Goal: Task Accomplishment & Management: Manage account settings

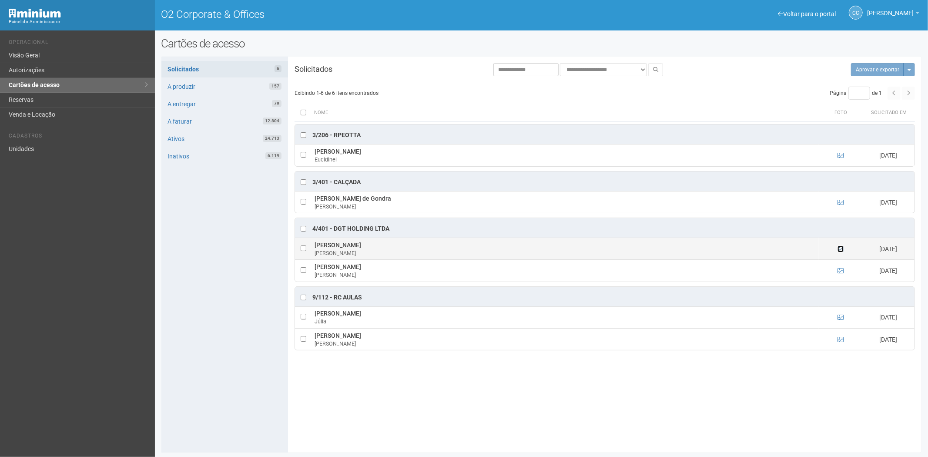
click at [843, 249] on icon at bounding box center [840, 249] width 6 height 6
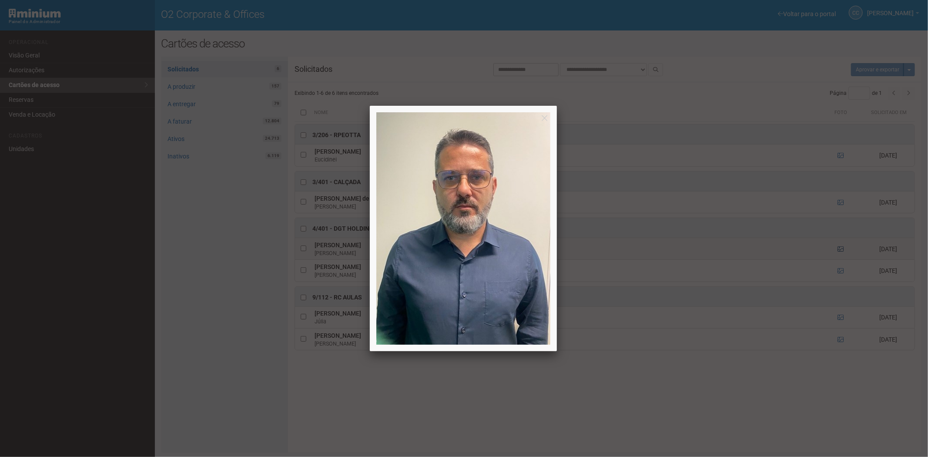
click at [843, 249] on div at bounding box center [464, 228] width 928 height 457
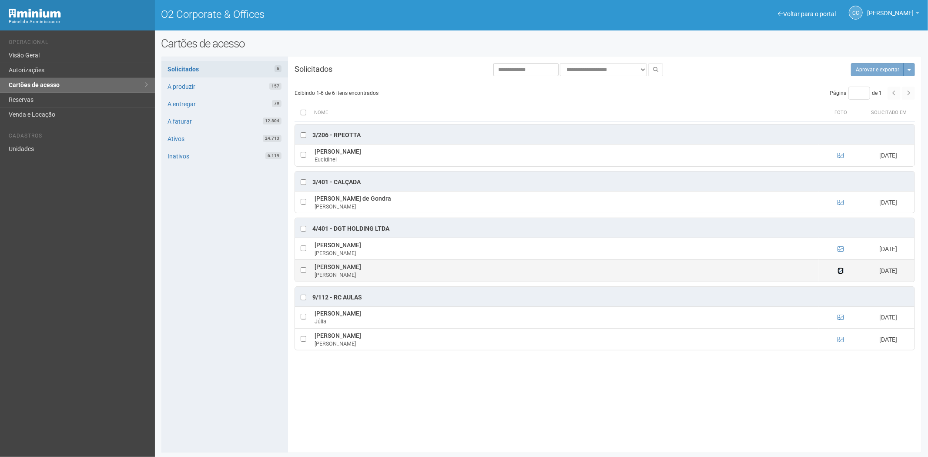
click at [840, 271] on icon at bounding box center [840, 271] width 6 height 6
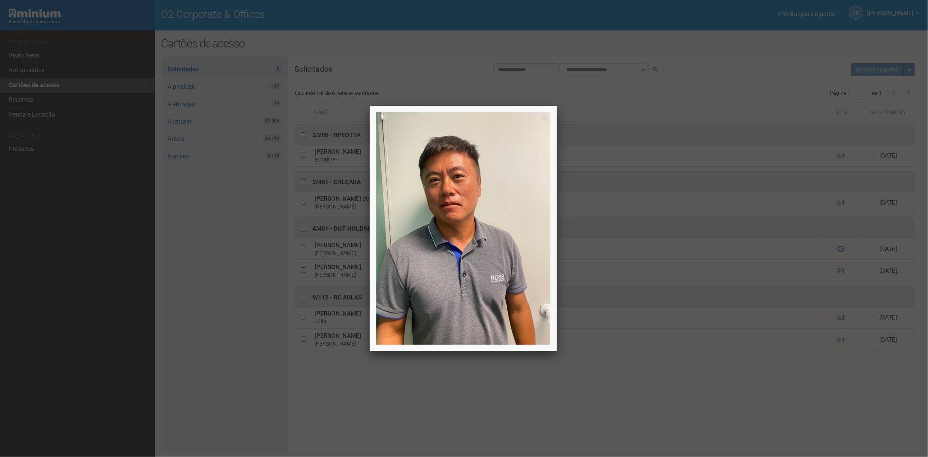
click at [838, 270] on div at bounding box center [464, 228] width 928 height 457
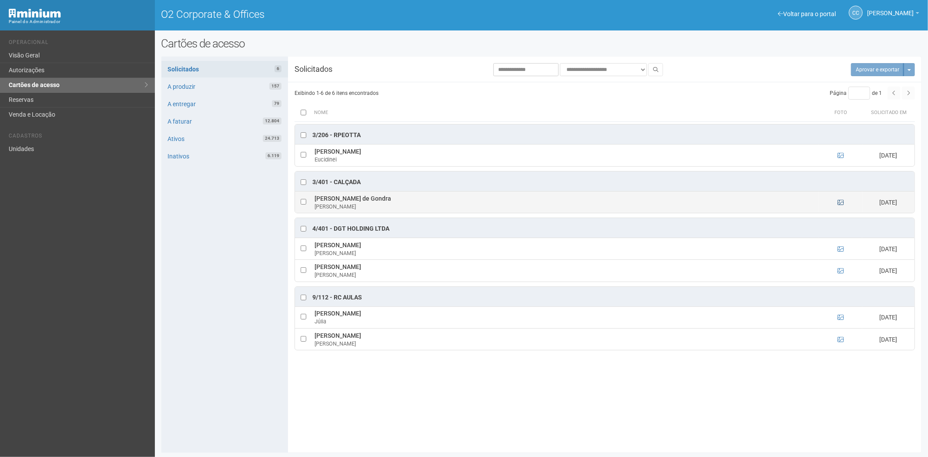
click at [840, 200] on td at bounding box center [840, 202] width 43 height 22
click at [840, 203] on icon at bounding box center [840, 202] width 6 height 6
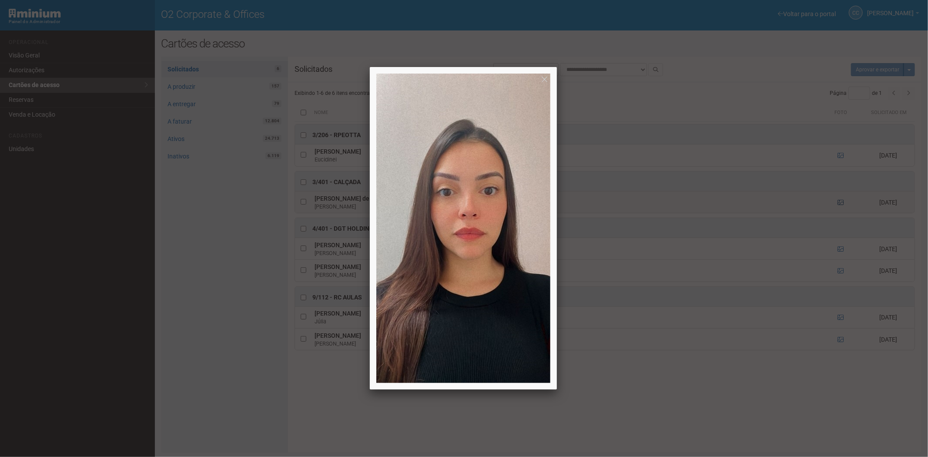
click at [840, 203] on div at bounding box center [464, 228] width 928 height 457
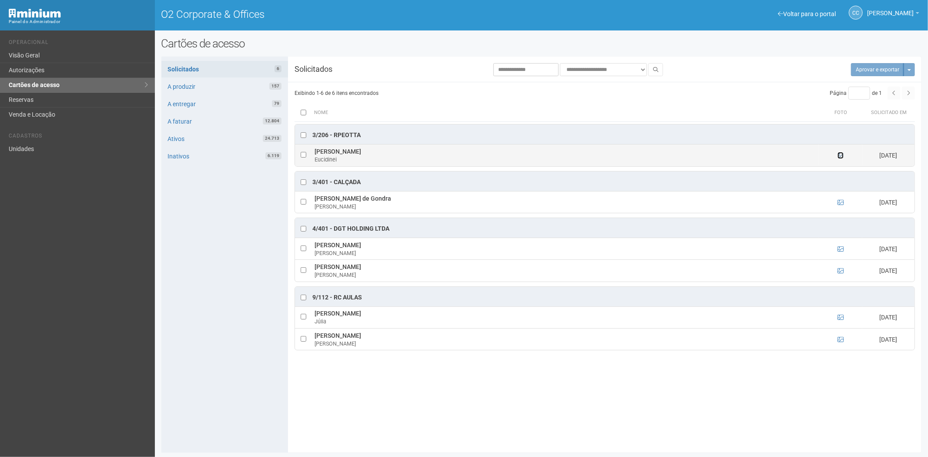
click at [838, 155] on icon at bounding box center [840, 155] width 6 height 6
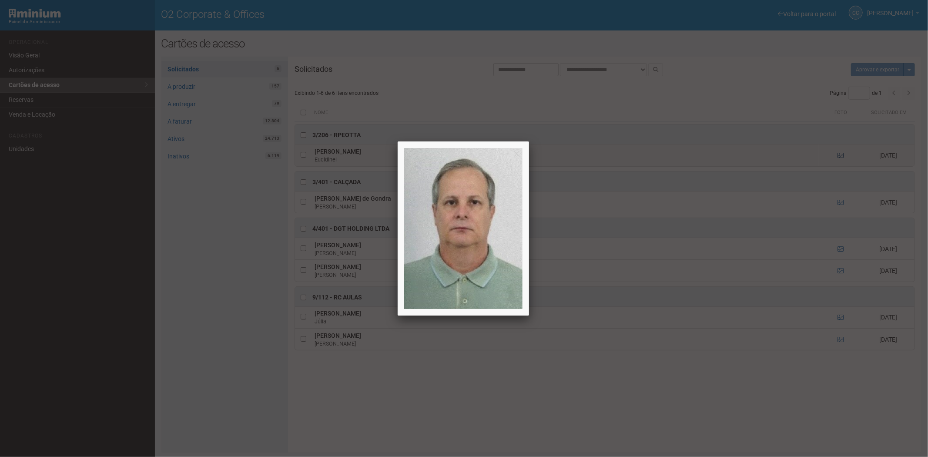
click at [838, 155] on div at bounding box center [464, 228] width 928 height 457
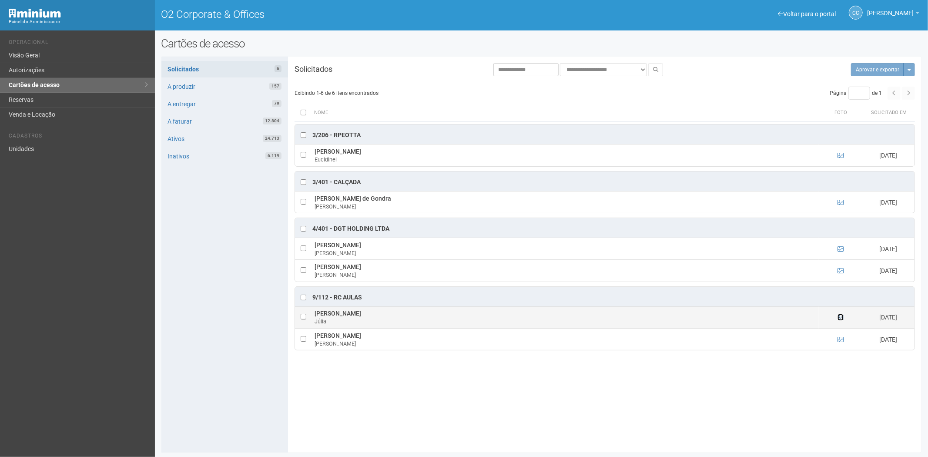
click at [840, 320] on icon at bounding box center [840, 317] width 6 height 6
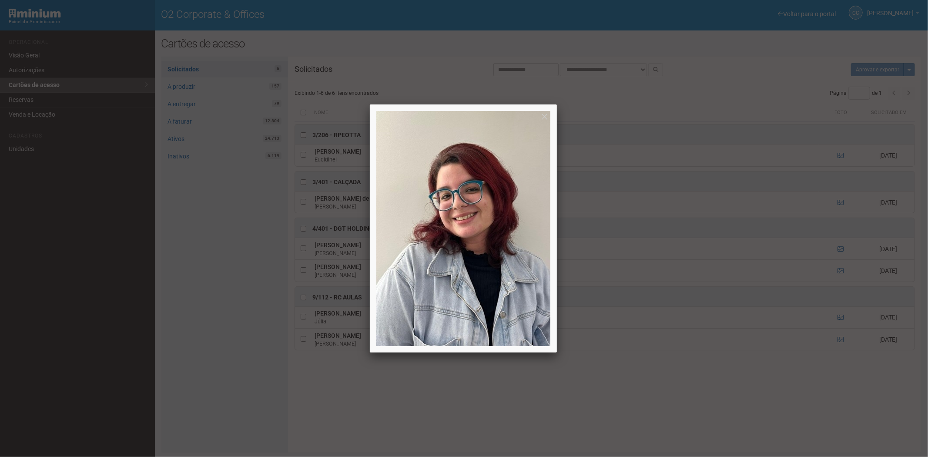
click at [840, 321] on div at bounding box center [464, 228] width 928 height 457
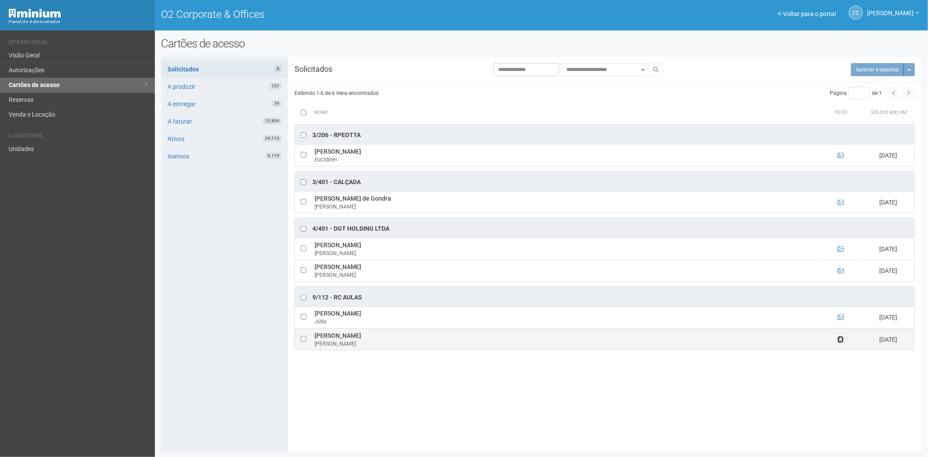
click at [840, 342] on icon at bounding box center [840, 339] width 6 height 6
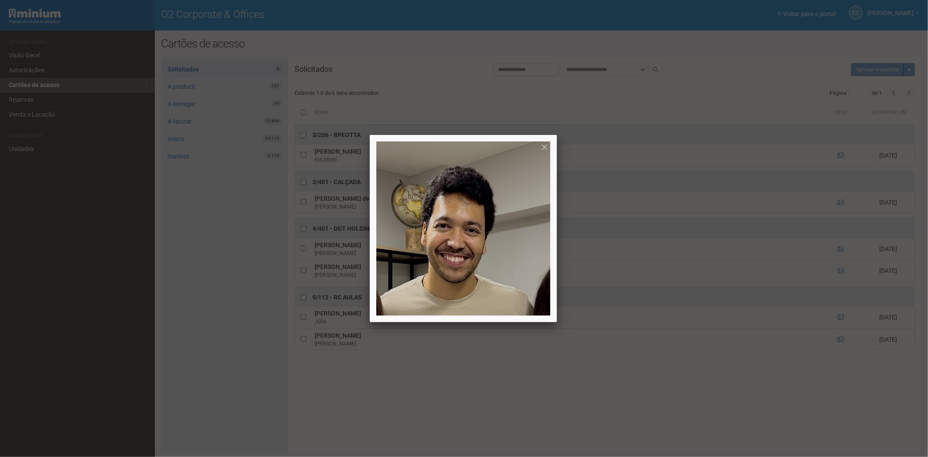
click at [840, 341] on div at bounding box center [464, 228] width 928 height 457
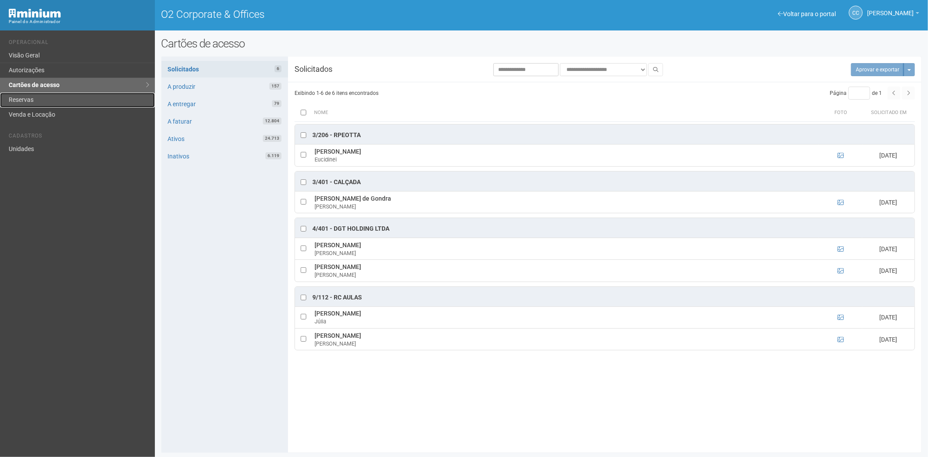
click at [54, 97] on link "Reservas" at bounding box center [77, 100] width 155 height 15
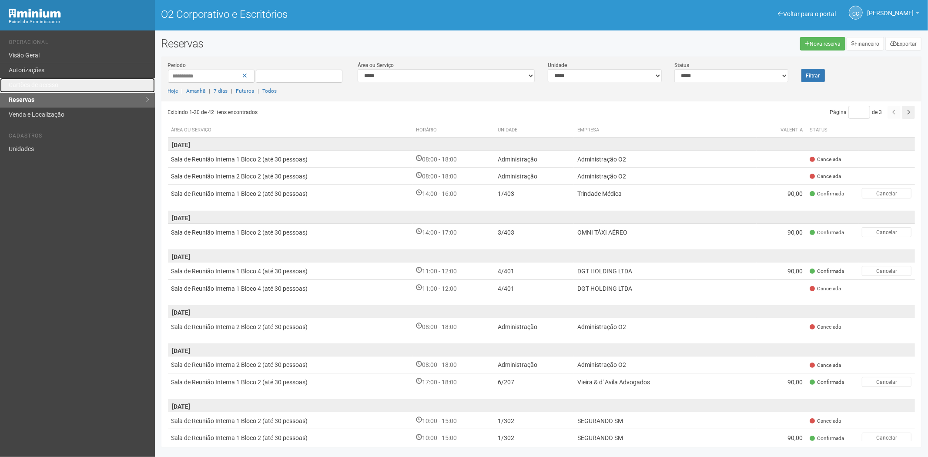
drag, startPoint x: 58, startPoint y: 80, endPoint x: 140, endPoint y: 133, distance: 97.3
click at [58, 80] on link "Cartões de acesso" at bounding box center [77, 85] width 155 height 15
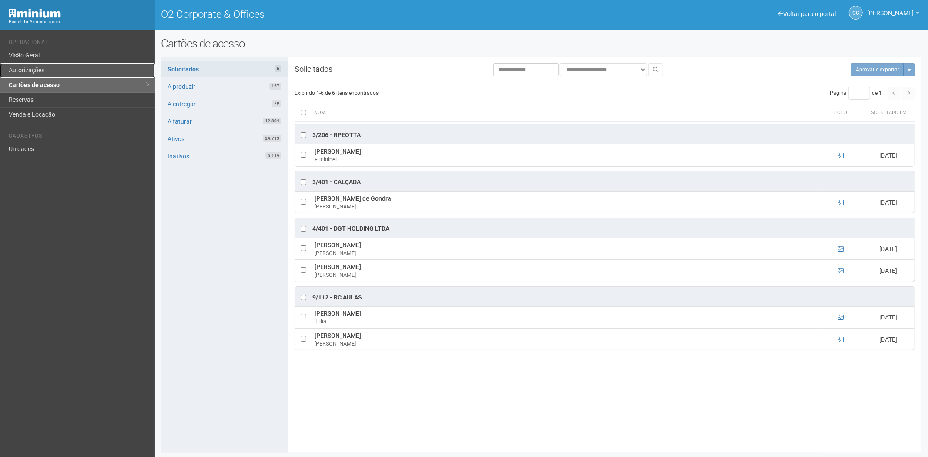
click at [50, 71] on link "Autorizações" at bounding box center [77, 70] width 155 height 15
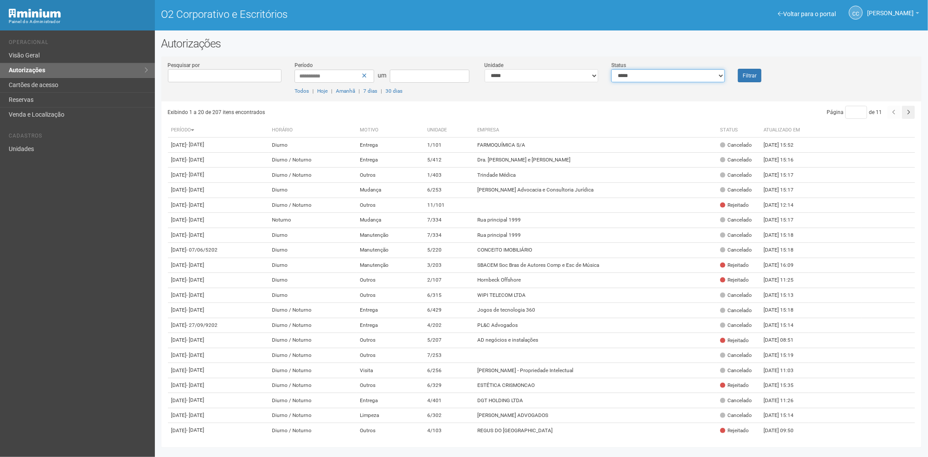
click at [706, 71] on select "**********" at bounding box center [668, 75] width 114 height 13
select select "*"
click at [611, 69] on select "**********" at bounding box center [668, 75] width 114 height 13
click at [746, 76] on font "Filtrar" at bounding box center [750, 76] width 14 height 6
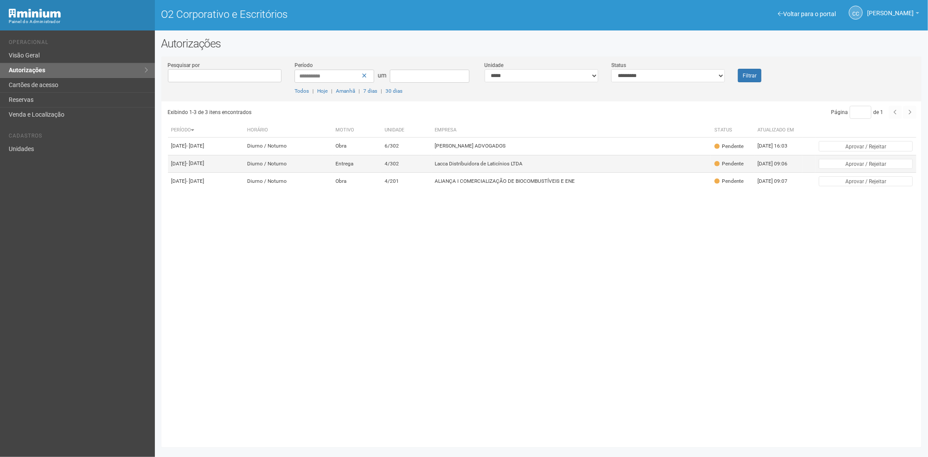
click at [523, 167] on font "Lacca Distribuidora de Laticínios LTDA" at bounding box center [479, 164] width 88 height 6
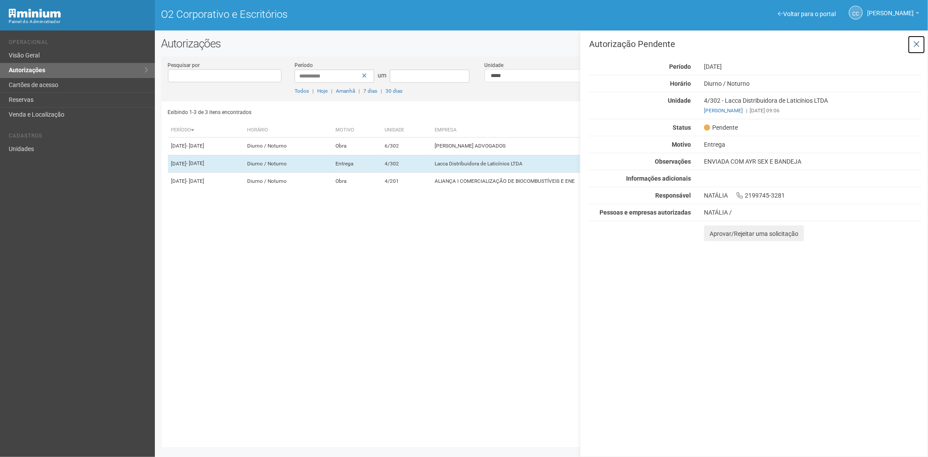
drag, startPoint x: 919, startPoint y: 45, endPoint x: 414, endPoint y: 248, distance: 544.4
click at [918, 45] on icon at bounding box center [916, 44] width 7 height 9
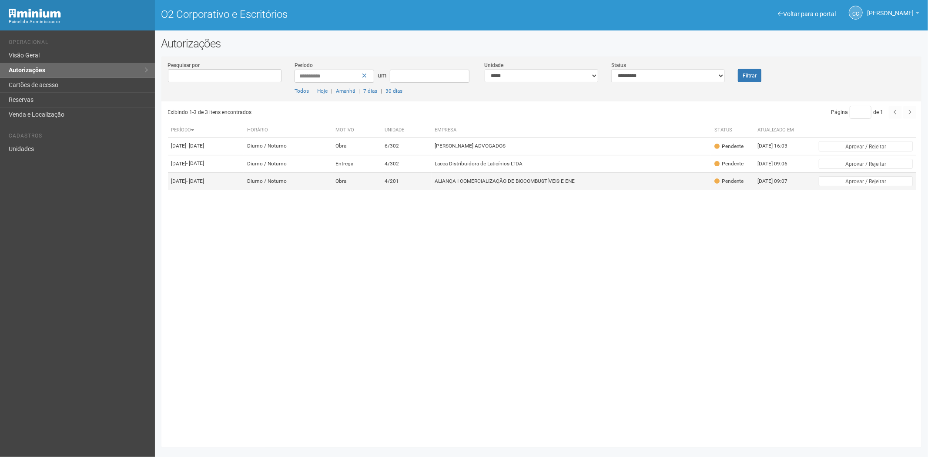
click at [416, 190] on td "4/201" at bounding box center [406, 180] width 50 height 17
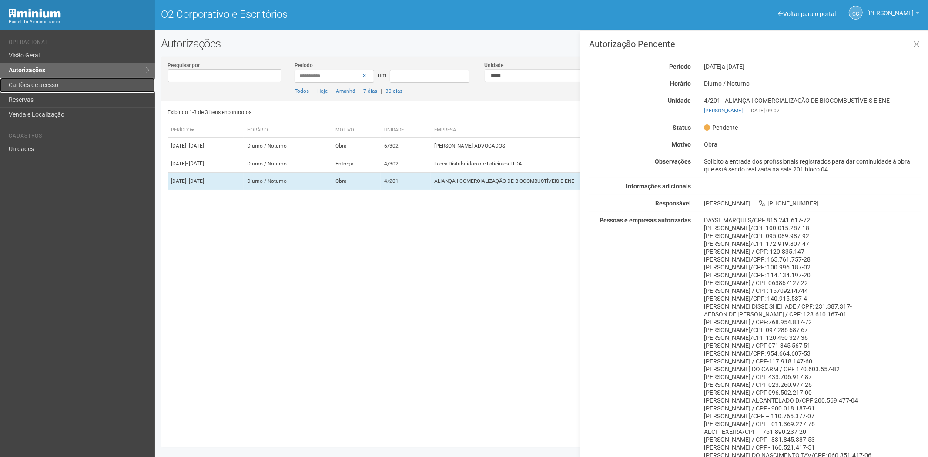
click at [53, 81] on font "Cartões de acesso" at bounding box center [34, 84] width 50 height 7
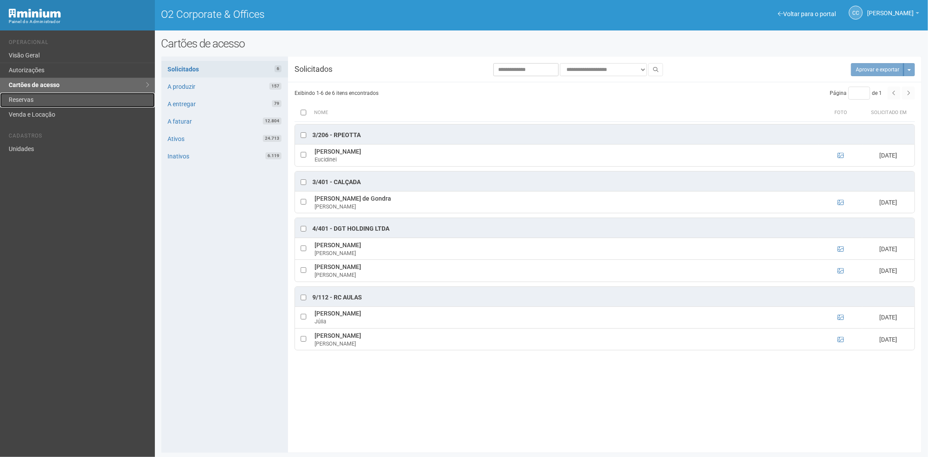
click at [87, 97] on link "Reservas" at bounding box center [77, 100] width 155 height 15
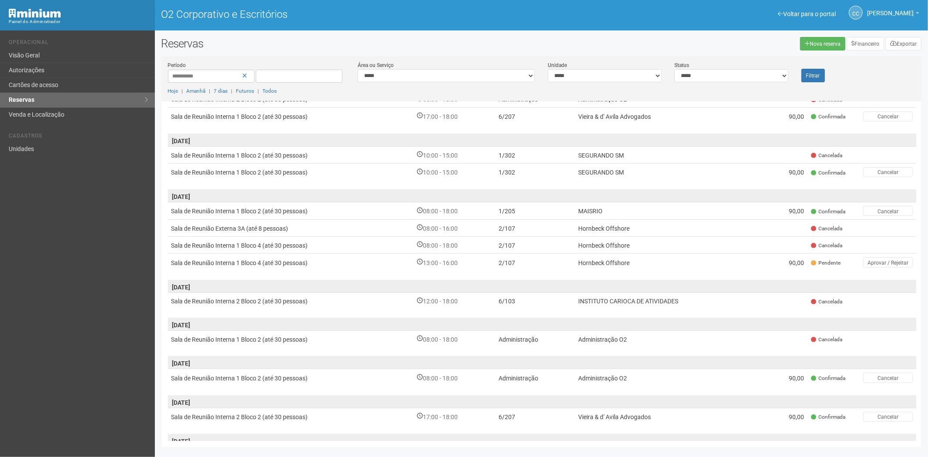
scroll to position [242, 0]
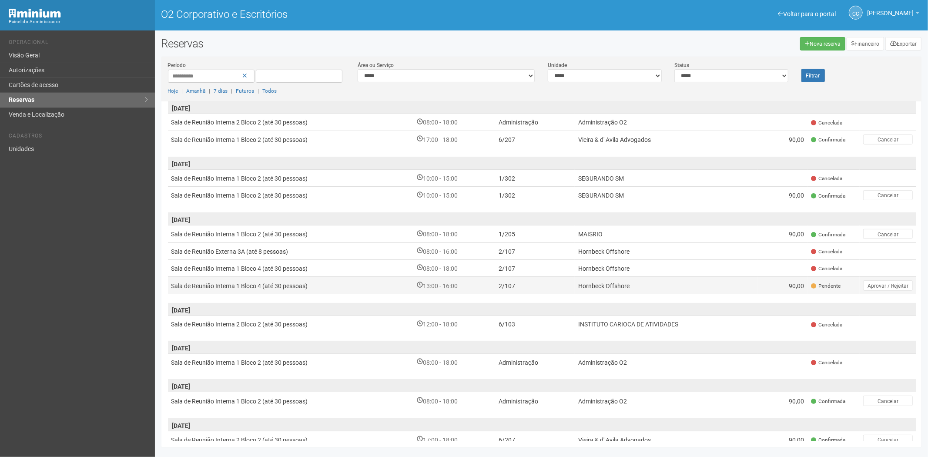
click at [485, 281] on td "13:00 - 16:00" at bounding box center [454, 285] width 82 height 17
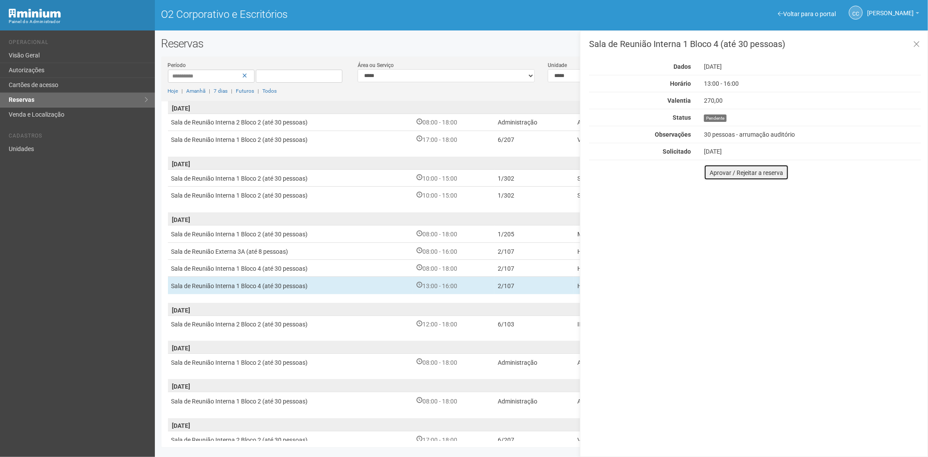
click at [714, 173] on font "Aprovar / Rejeitar a reserva" at bounding box center [746, 172] width 74 height 7
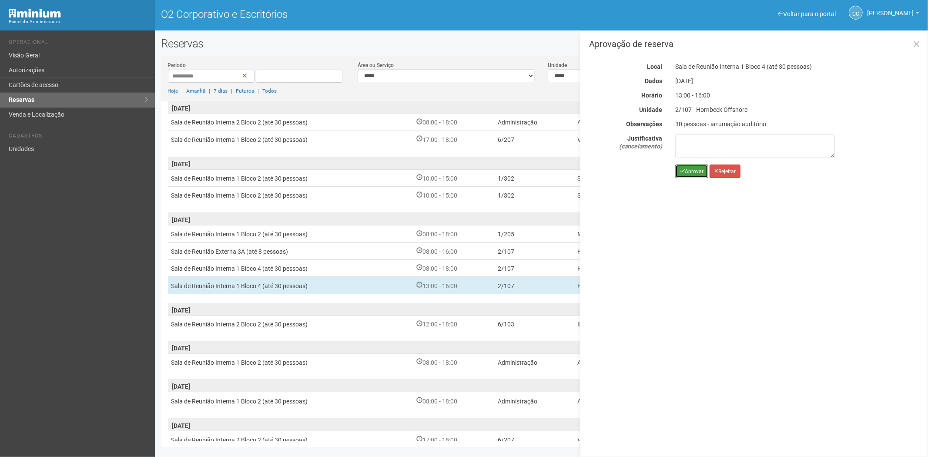
click at [683, 171] on icon "submit" at bounding box center [682, 170] width 5 height 5
click at [44, 88] on font "Cartões de acesso" at bounding box center [34, 84] width 50 height 7
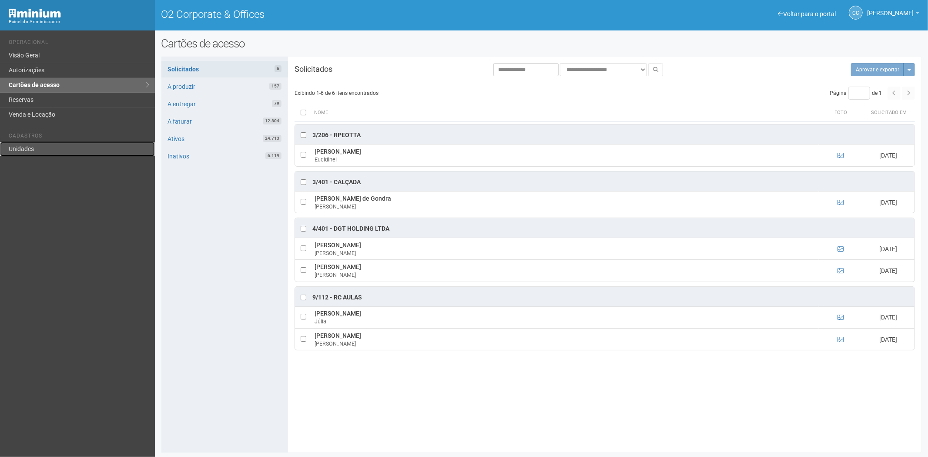
click at [20, 142] on link "Unidades" at bounding box center [77, 149] width 155 height 14
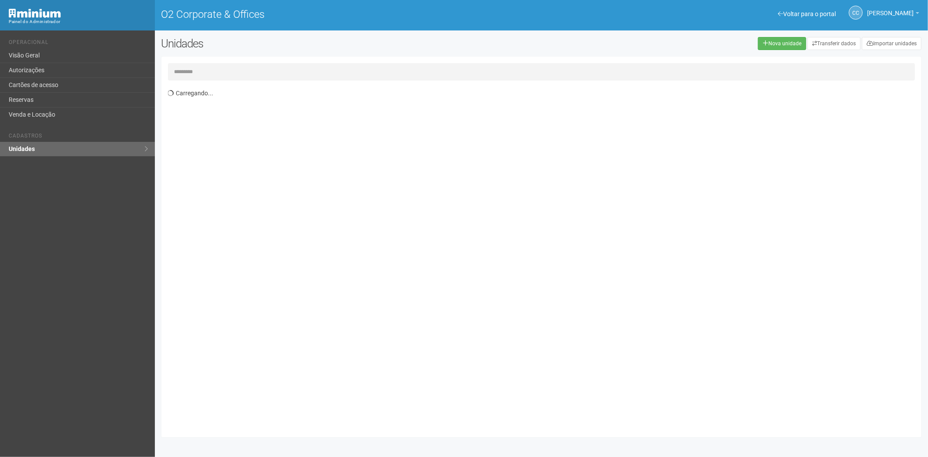
click at [185, 72] on input "text" at bounding box center [541, 71] width 747 height 17
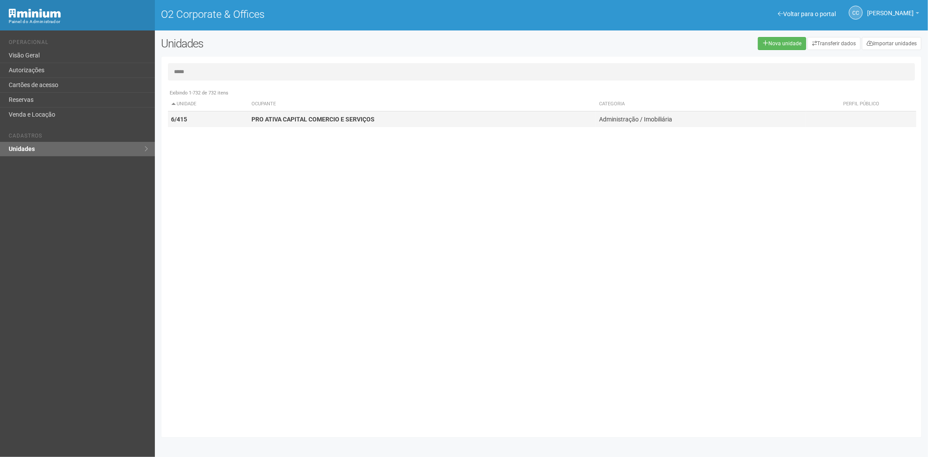
type input "*****"
click at [249, 117] on td "PRO ATIVA CAPITAL COMERCIO E SERVIÇOS" at bounding box center [422, 119] width 348 height 16
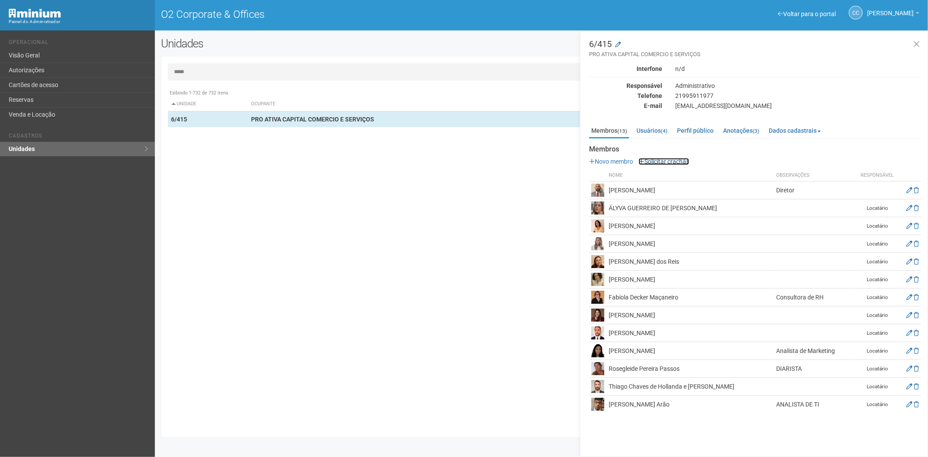
click at [668, 158] on link "Solicitar crachás" at bounding box center [664, 161] width 50 height 7
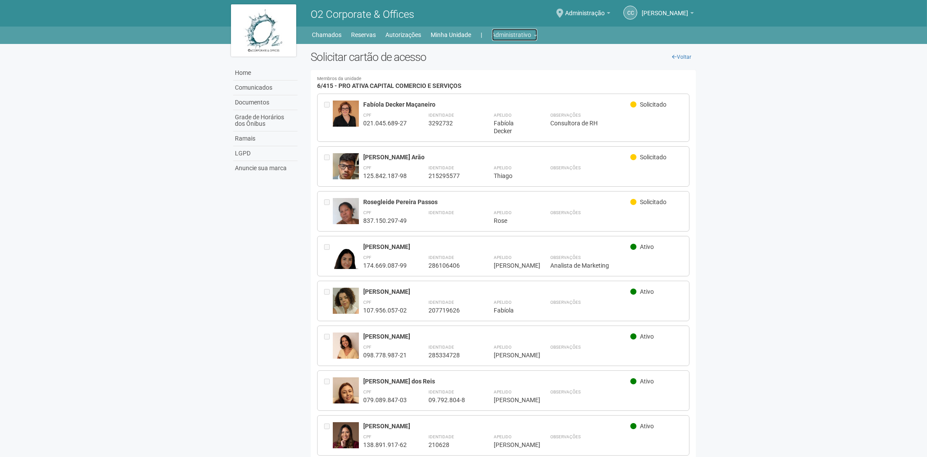
click at [525, 31] on link "Administrativo" at bounding box center [514, 35] width 45 height 12
click at [502, 52] on link "Autorizações" at bounding box center [502, 53] width 74 height 15
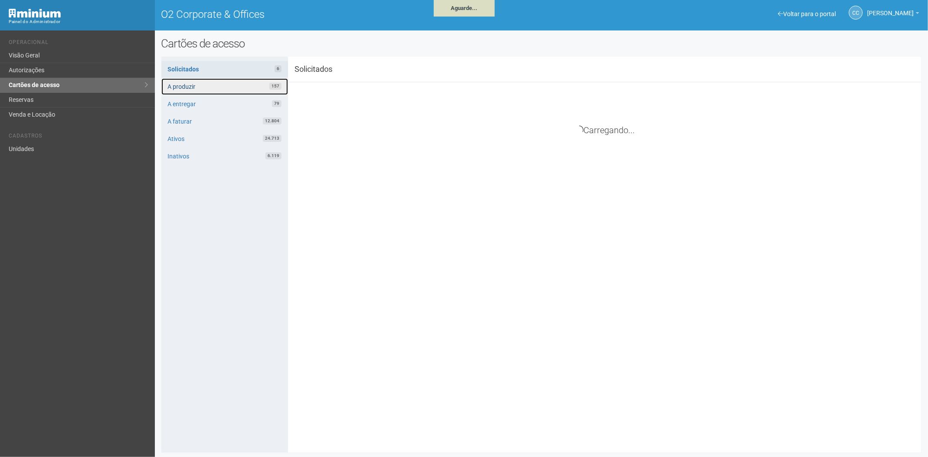
click at [239, 87] on link "A produzir 157" at bounding box center [224, 86] width 127 height 17
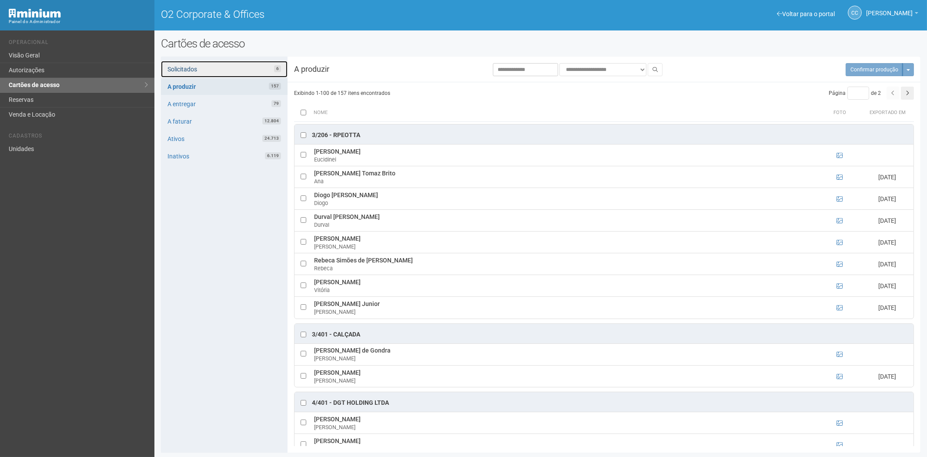
click at [254, 70] on link "Solicitados 6" at bounding box center [224, 69] width 127 height 17
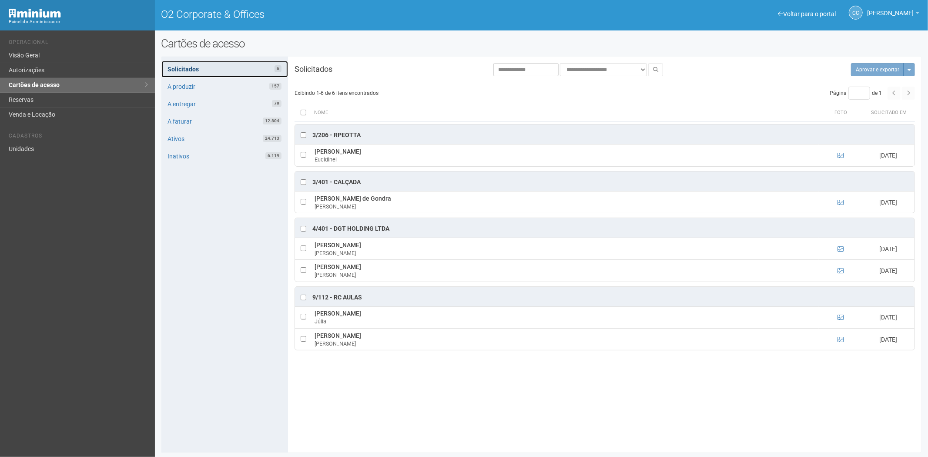
click at [236, 77] on link "Solicitados 6" at bounding box center [224, 69] width 127 height 17
drag, startPoint x: 251, startPoint y: 80, endPoint x: 250, endPoint y: 86, distance: 5.4
click at [250, 82] on link "A produzir 157" at bounding box center [224, 86] width 127 height 17
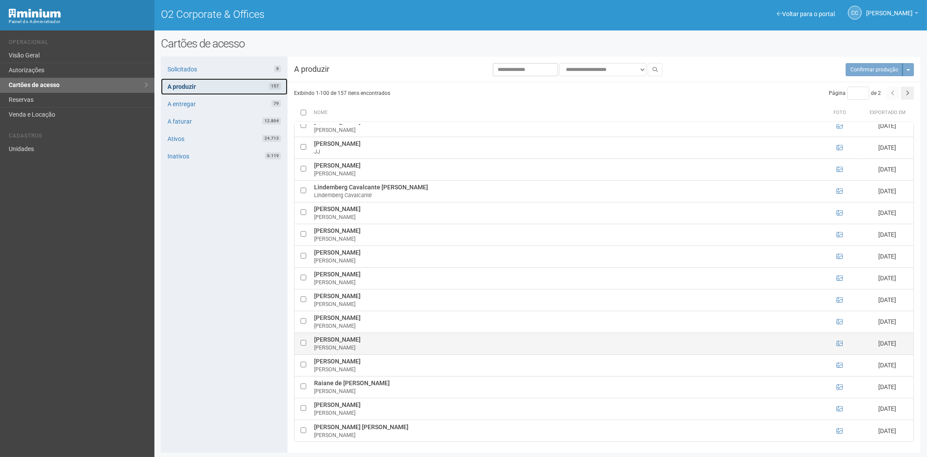
scroll to position [1, 0]
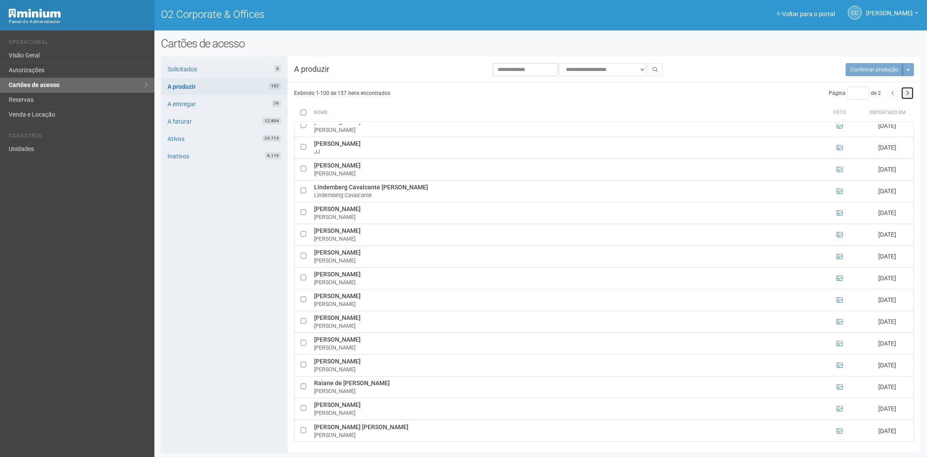
click at [907, 91] on icon "button" at bounding box center [907, 92] width 3 height 5
type input "*"
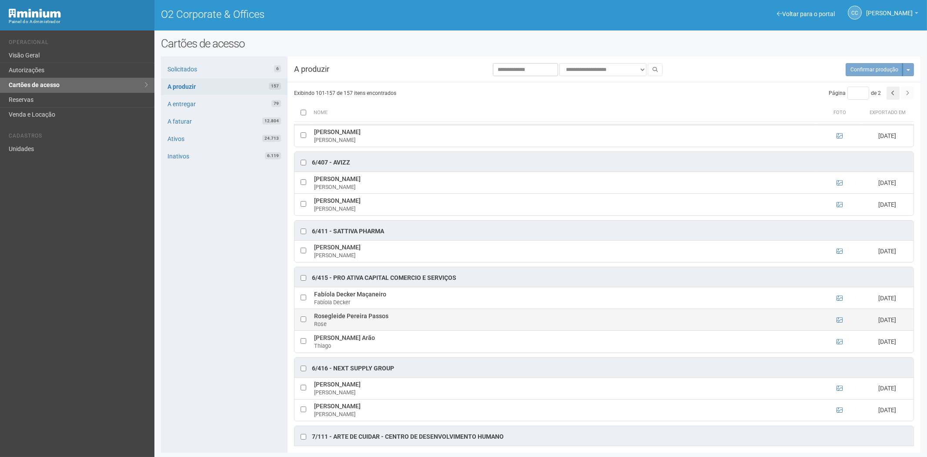
scroll to position [1125, 0]
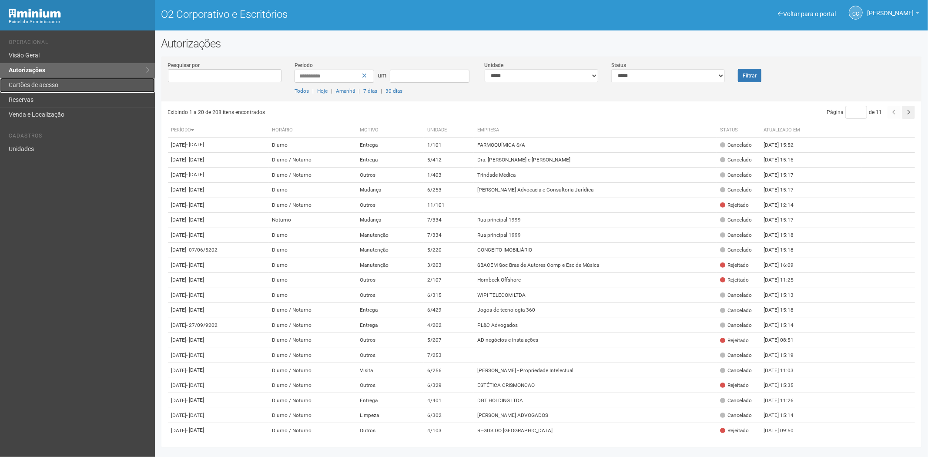
click at [20, 84] on font "Cartões de acesso" at bounding box center [34, 84] width 50 height 7
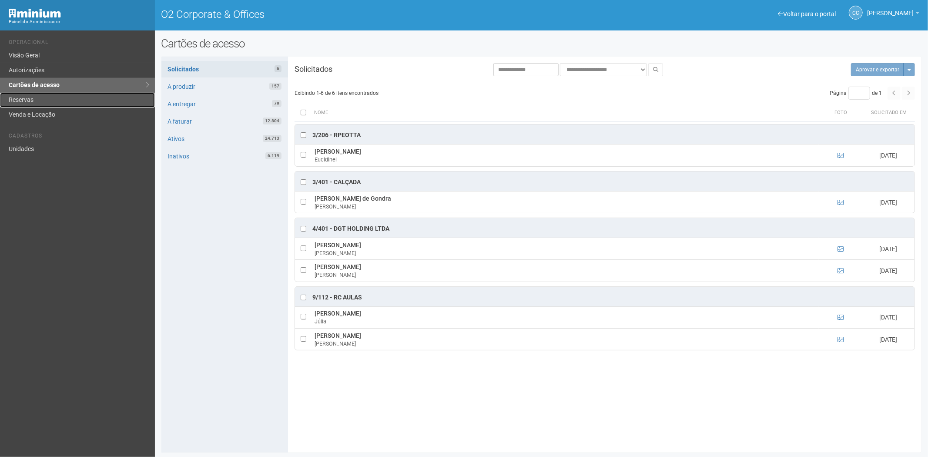
click at [36, 98] on link "Reservas" at bounding box center [77, 100] width 155 height 15
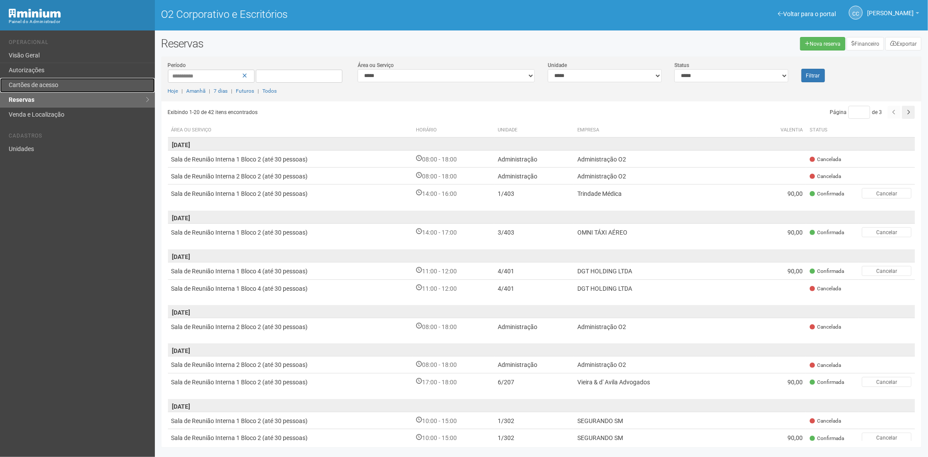
click at [57, 88] on font "Cartões de acesso" at bounding box center [34, 84] width 50 height 7
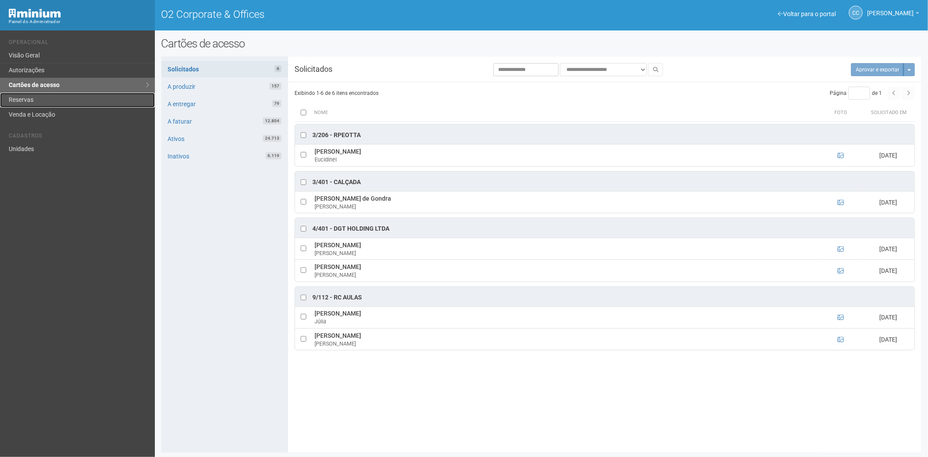
click at [50, 98] on link "Reservas" at bounding box center [77, 100] width 155 height 15
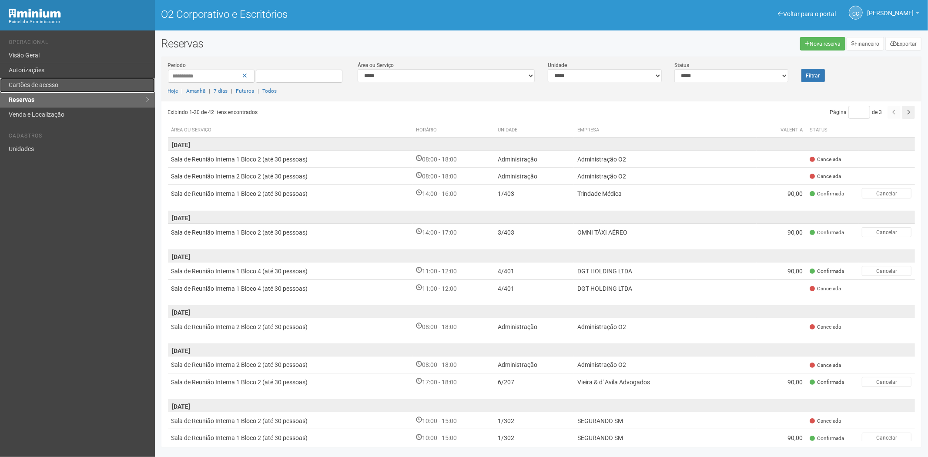
click at [48, 79] on link "Cartões de acesso" at bounding box center [77, 85] width 155 height 15
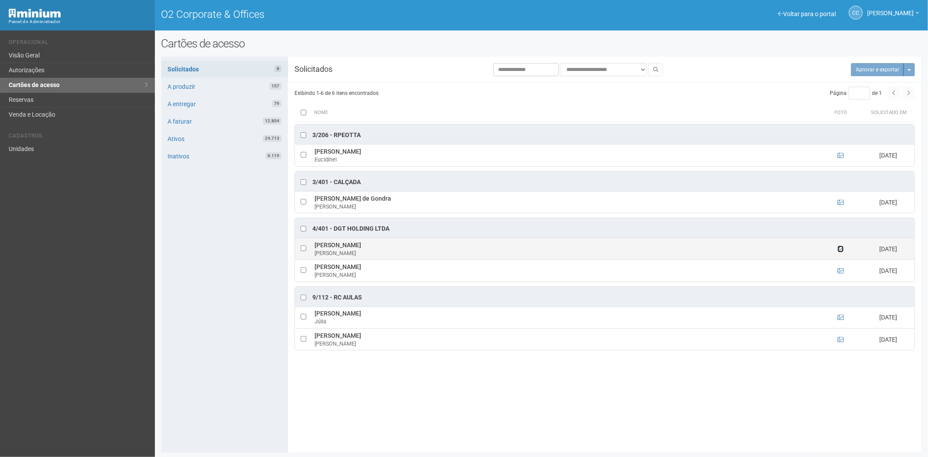
click at [841, 250] on icon at bounding box center [840, 249] width 6 height 6
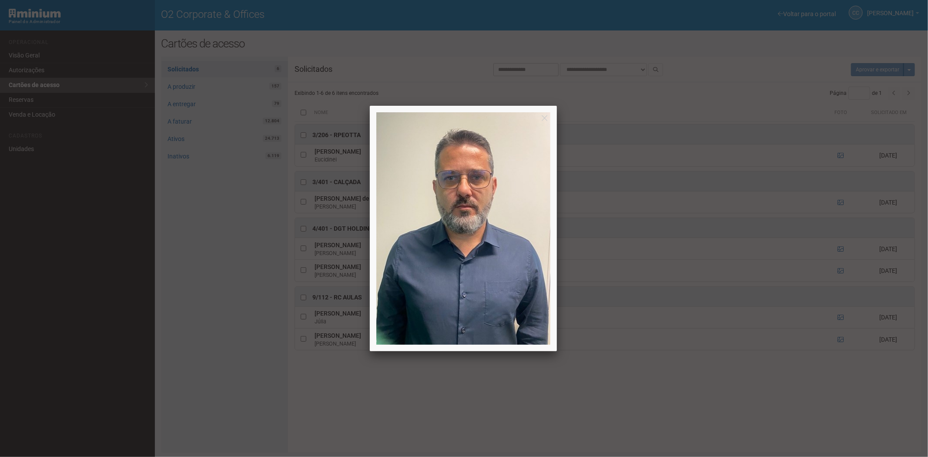
click at [840, 250] on div at bounding box center [464, 228] width 928 height 457
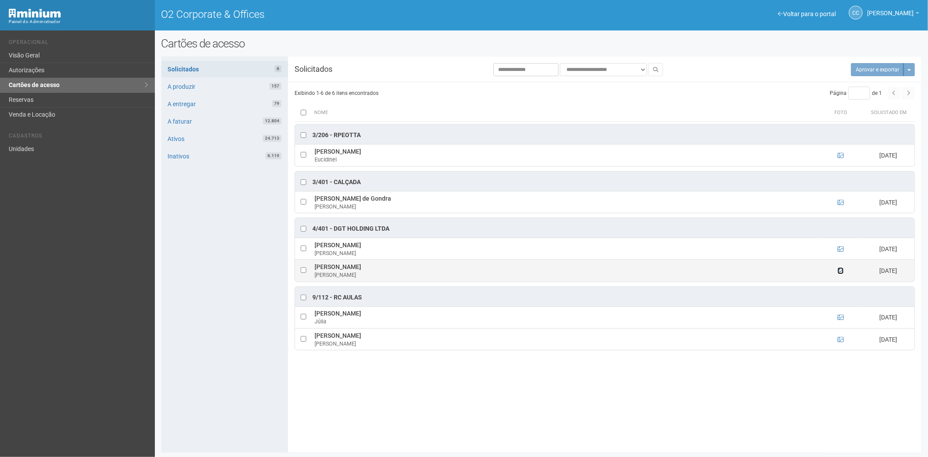
click at [840, 271] on icon at bounding box center [840, 271] width 6 height 6
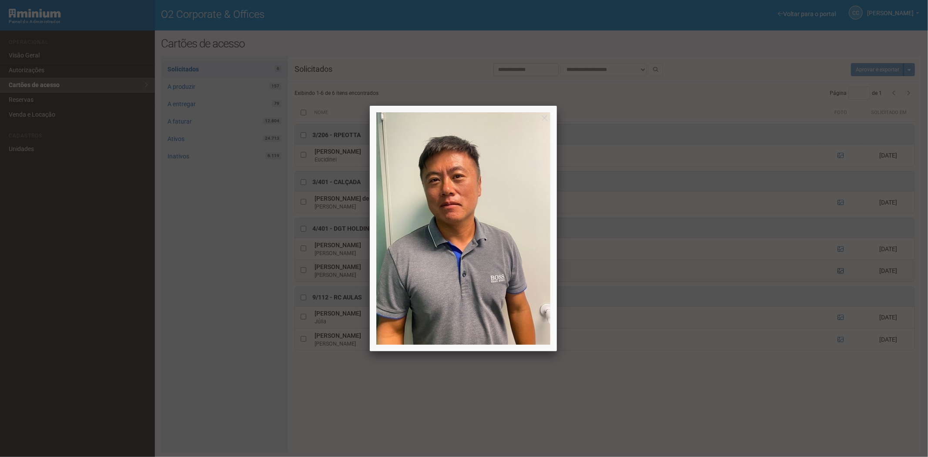
click at [840, 271] on div at bounding box center [464, 228] width 928 height 457
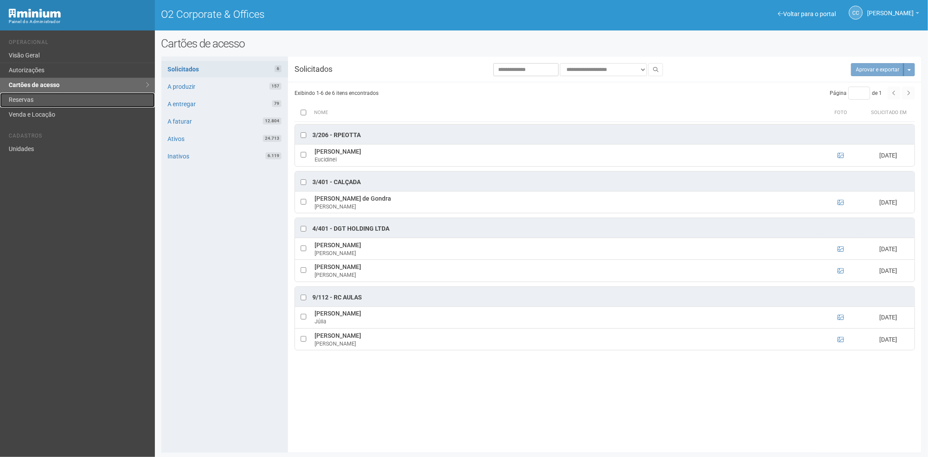
click at [31, 100] on link "Reservas" at bounding box center [77, 100] width 155 height 15
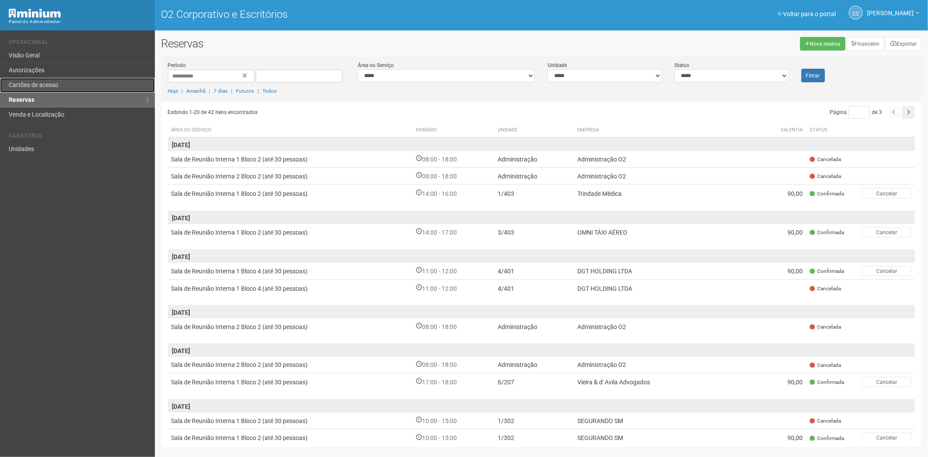
click at [66, 80] on link "Cartões de acesso" at bounding box center [77, 85] width 155 height 15
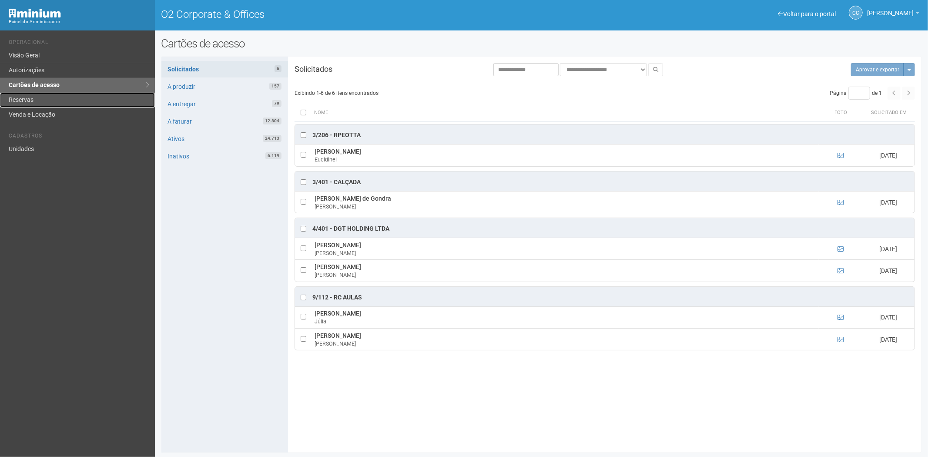
drag, startPoint x: 33, startPoint y: 96, endPoint x: 37, endPoint y: 102, distance: 7.0
click at [33, 97] on link "Reservas" at bounding box center [77, 100] width 155 height 15
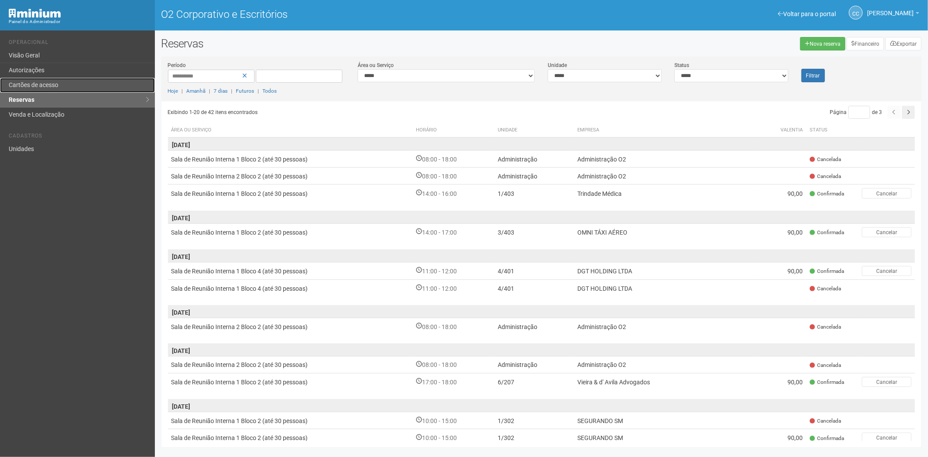
click at [48, 81] on font "Cartões de acesso" at bounding box center [34, 84] width 50 height 7
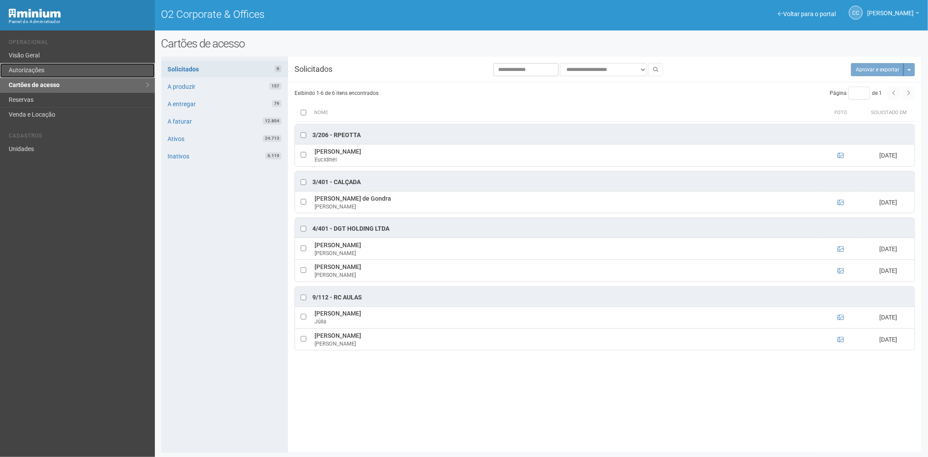
click at [67, 68] on link "Autorizações" at bounding box center [77, 70] width 155 height 15
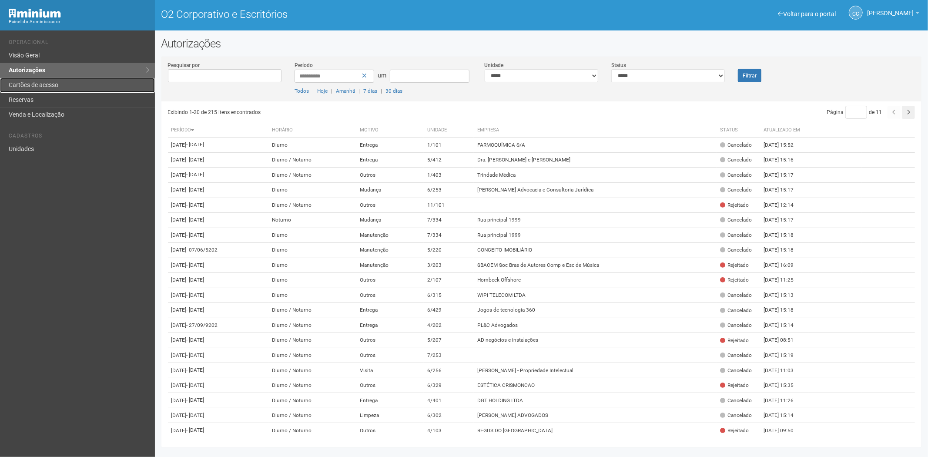
click at [25, 87] on font "Cartões de acesso" at bounding box center [34, 84] width 50 height 7
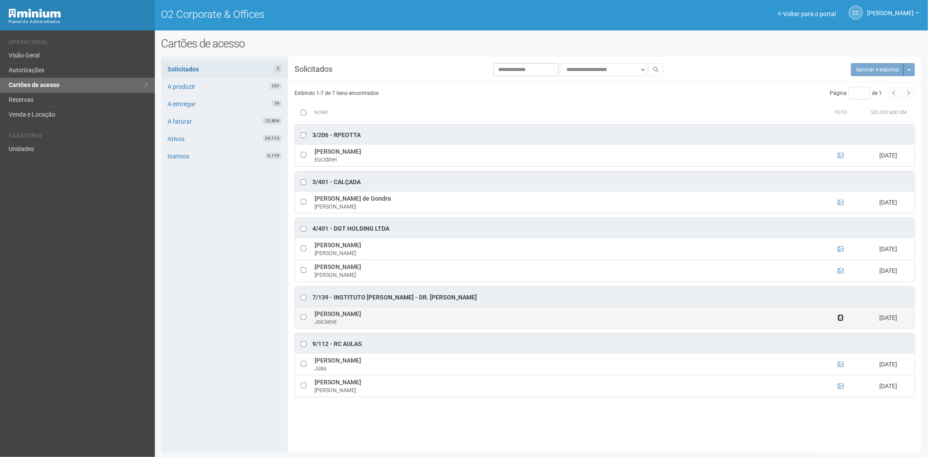
click at [840, 318] on icon at bounding box center [840, 318] width 6 height 6
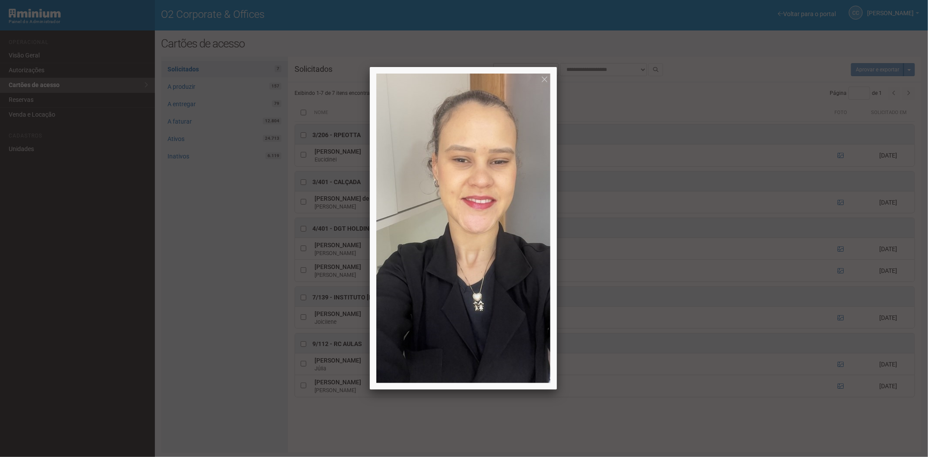
click at [626, 426] on div at bounding box center [464, 228] width 928 height 457
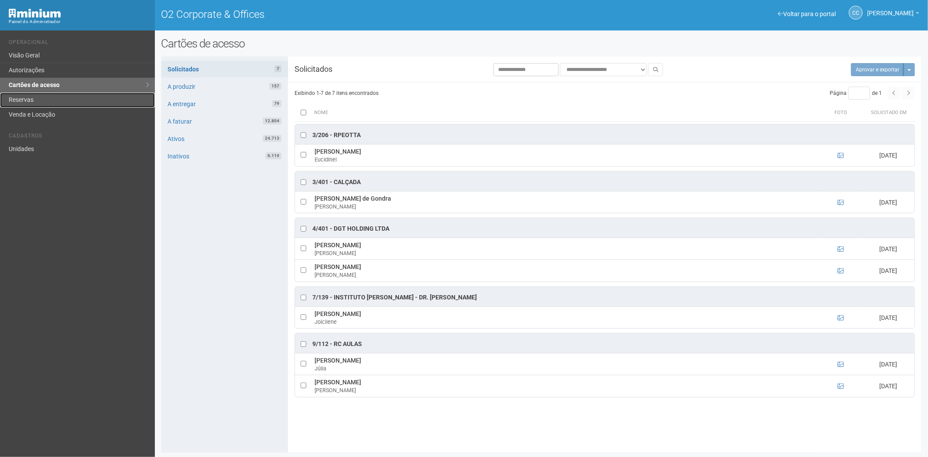
click at [53, 99] on link "Reservas" at bounding box center [77, 100] width 155 height 15
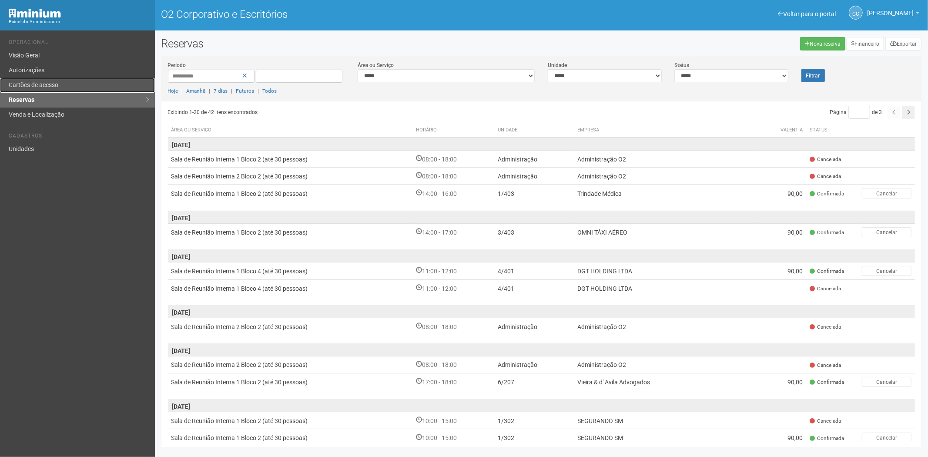
click at [41, 85] on font "Cartões de acesso" at bounding box center [34, 84] width 50 height 7
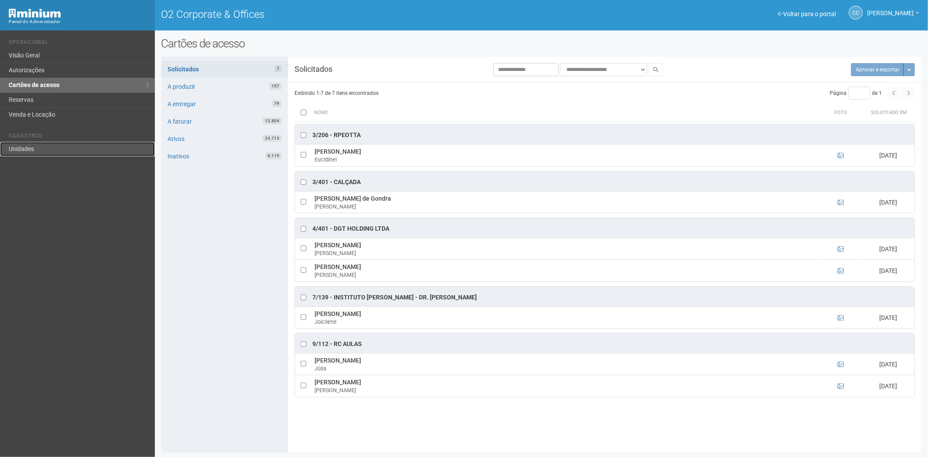
drag, startPoint x: 43, startPoint y: 149, endPoint x: 59, endPoint y: 154, distance: 16.5
click at [43, 149] on link "Unidades" at bounding box center [77, 149] width 155 height 14
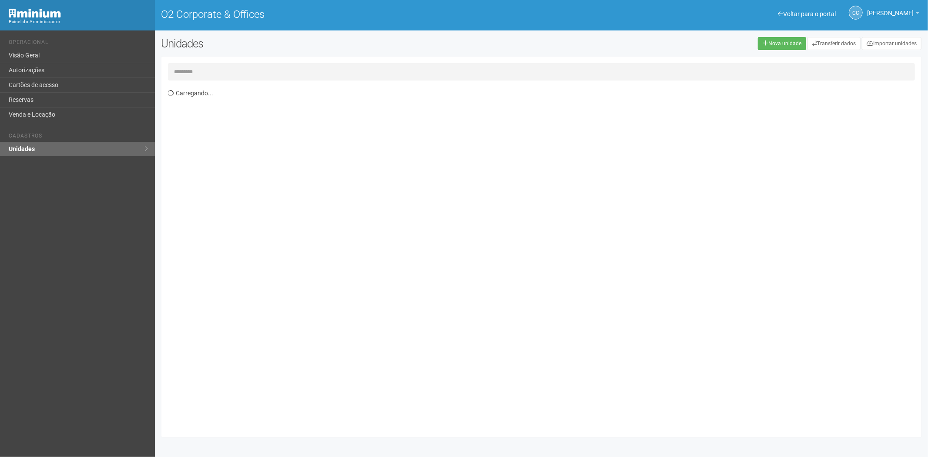
drag, startPoint x: 206, startPoint y: 77, endPoint x: 209, endPoint y: 73, distance: 5.5
click at [209, 73] on input "text" at bounding box center [541, 71] width 747 height 17
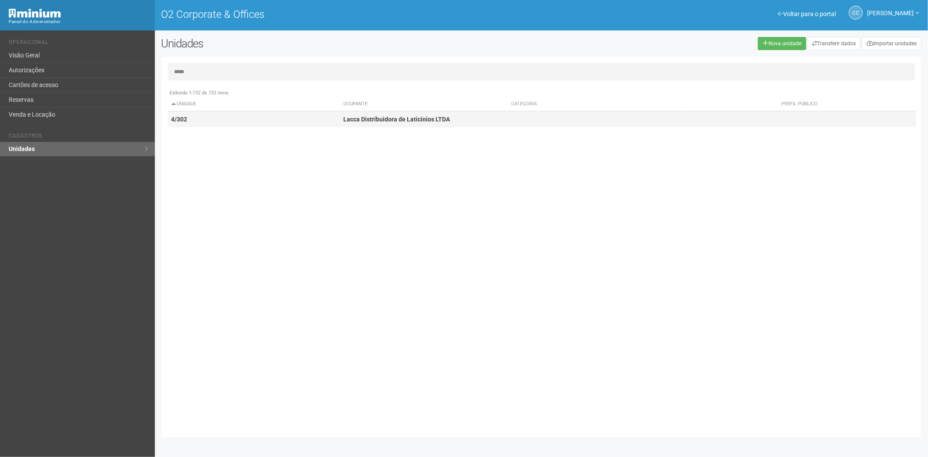
type input "*****"
click at [315, 121] on td "4/302" at bounding box center [254, 119] width 172 height 16
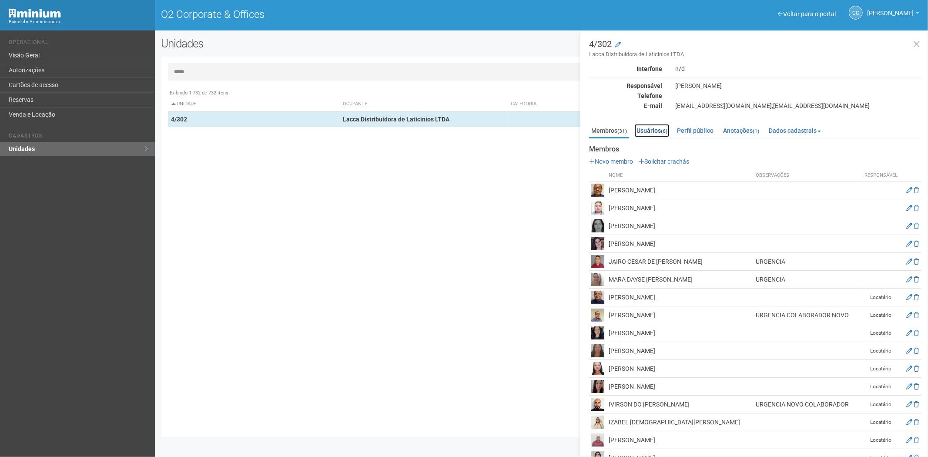
click at [649, 124] on link "Usuários (6)" at bounding box center [651, 130] width 35 height 13
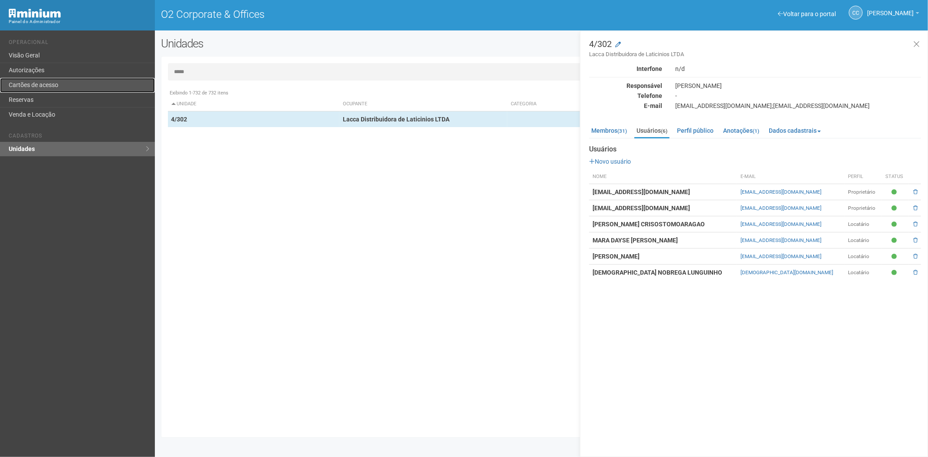
click at [76, 82] on link "Cartões de acesso" at bounding box center [77, 85] width 155 height 15
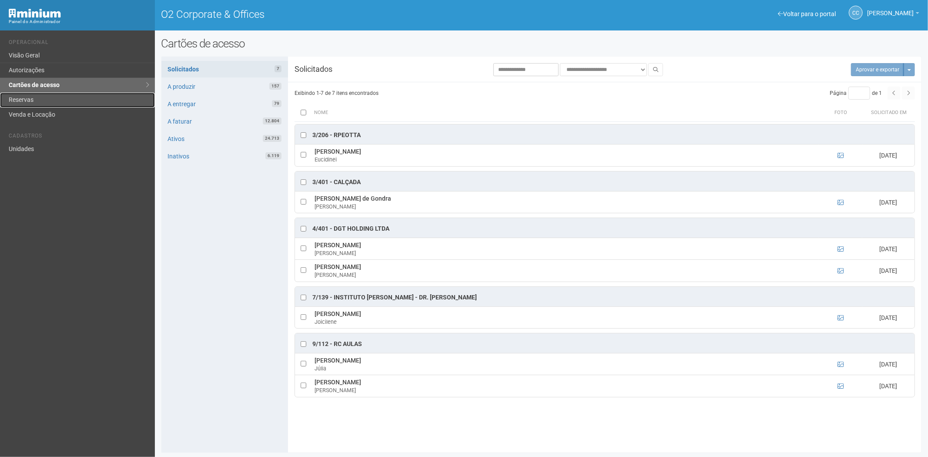
click at [37, 102] on link "Reservas" at bounding box center [77, 100] width 155 height 15
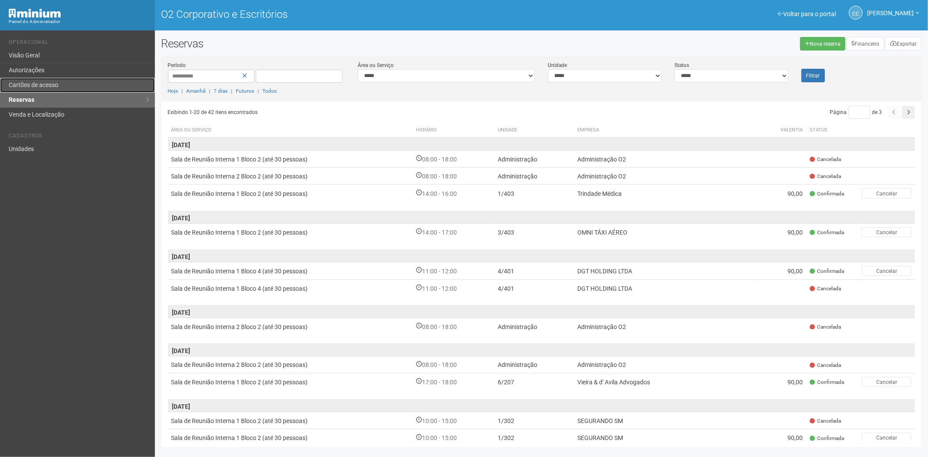
click at [57, 86] on font "Cartões de acesso" at bounding box center [34, 84] width 50 height 7
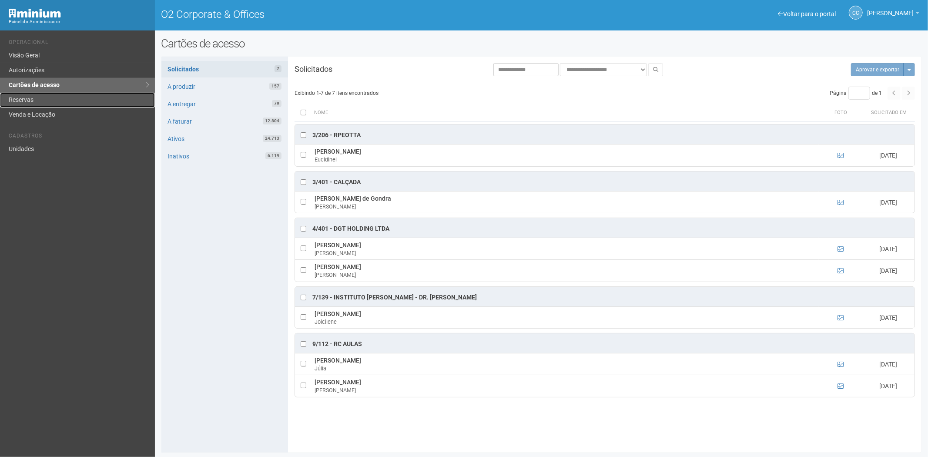
click at [23, 98] on link "Reservas" at bounding box center [77, 100] width 155 height 15
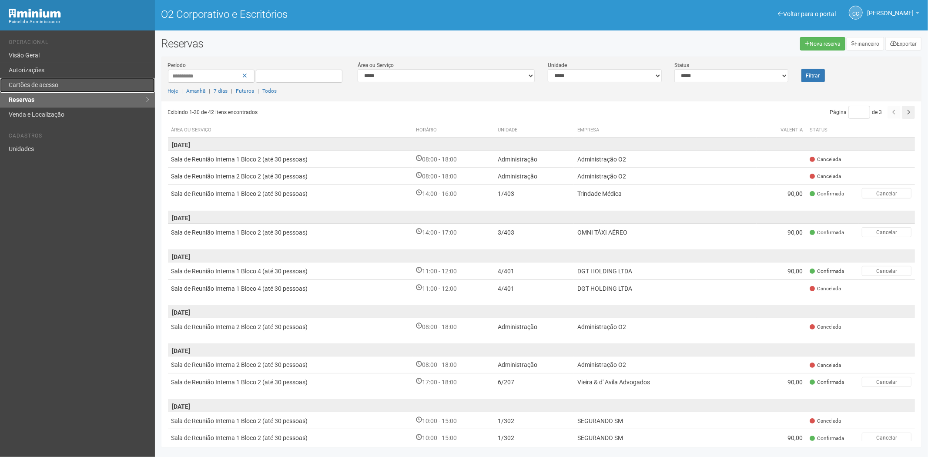
click at [35, 83] on font "Cartões de acesso" at bounding box center [34, 84] width 50 height 7
